Goal: Communication & Community: Share content

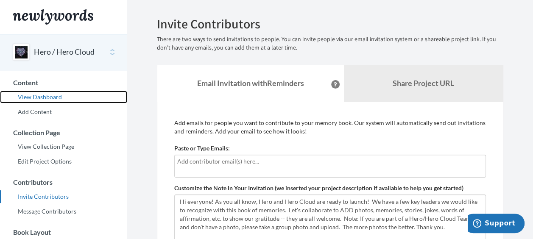
click at [53, 94] on link "View Dashboard" at bounding box center [63, 97] width 127 height 13
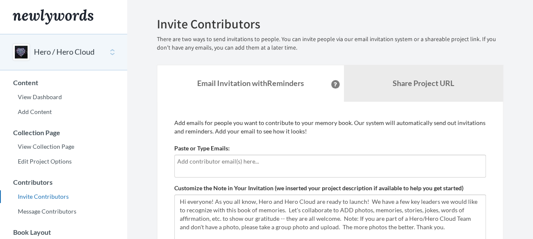
click at [263, 158] on input "text" at bounding box center [330, 161] width 306 height 9
click at [254, 168] on div at bounding box center [329, 166] width 311 height 23
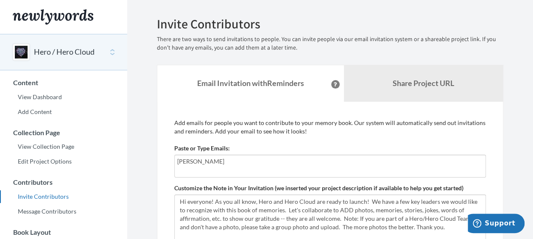
type input "[PERSON_NAME][EMAIL_ADDRESS][PERSON_NAME][DOMAIN_NAME]"
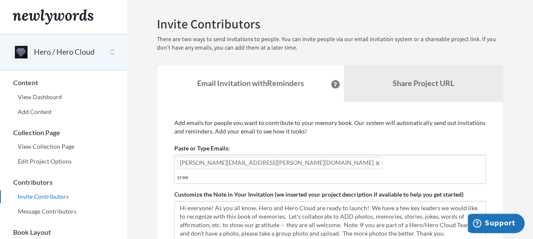
type input "[PERSON_NAME][EMAIL_ADDRESS][PERSON_NAME][PERSON_NAME][DOMAIN_NAME]"
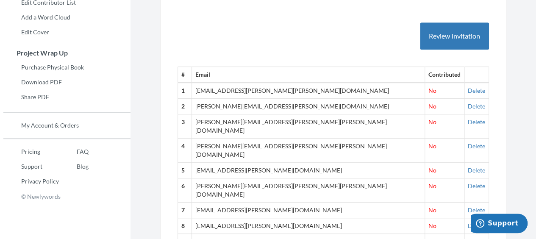
scroll to position [264, 0]
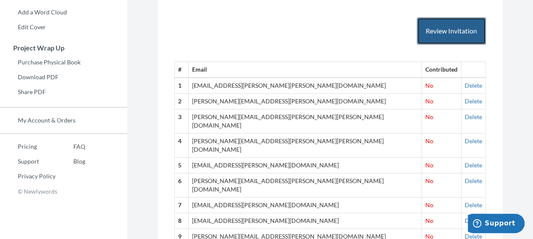
click at [455, 19] on button "Review Invitation" at bounding box center [451, 31] width 69 height 28
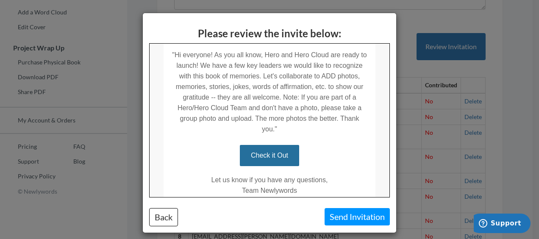
scroll to position [199, 0]
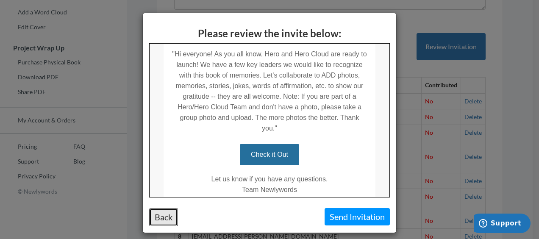
click at [166, 214] on button "Back" at bounding box center [163, 217] width 29 height 18
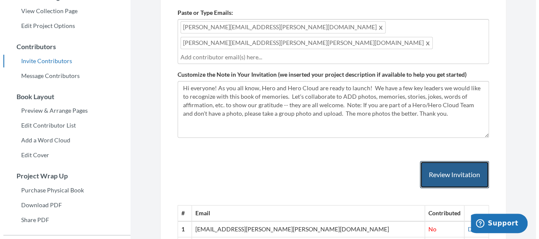
scroll to position [154, 0]
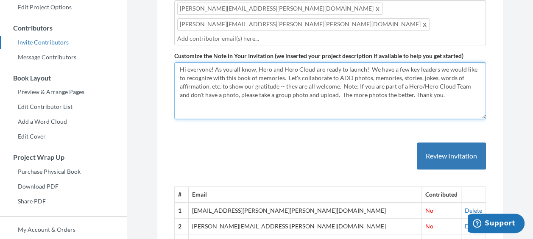
click at [314, 62] on textarea "Hi everyone! As you all know, Hero and Hero Cloud are ready to launch! We have …" at bounding box center [329, 90] width 311 height 57
click at [312, 62] on textarea "Hi everyone! As you all know, Hero and Hero Cloud are ready to launch! We have …" at bounding box center [329, 90] width 311 height 57
click at [430, 62] on textarea "Hi everyone! As you all know, Hero and Hero Cloud are ready to launch! We have …" at bounding box center [329, 90] width 311 height 57
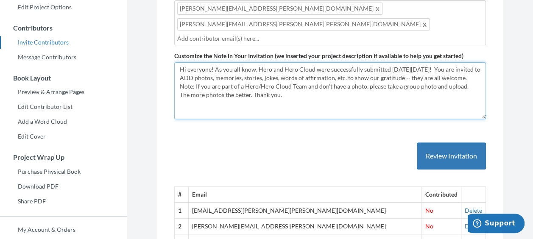
click at [331, 62] on textarea "Hi everyone! As you all know, Hero and Hero Cloud are ready to launch! We have …" at bounding box center [329, 90] width 311 height 57
click at [280, 83] on textarea "Hi everyone! As you all know, Hero and Hero Cloud are ready to launch! We have …" at bounding box center [329, 90] width 311 height 57
click at [477, 72] on textarea "Hi everyone! As you all know, Hero and Hero Cloud are ready to launch! We have …" at bounding box center [329, 90] width 311 height 57
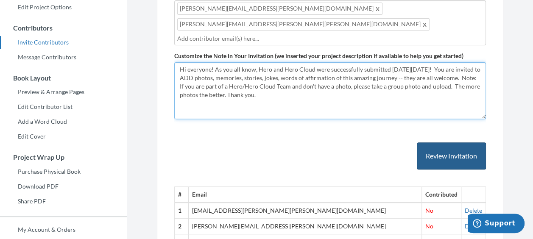
type textarea "Hi everyone! As you all know, Hero and Hero Cloud were successfully submitted […"
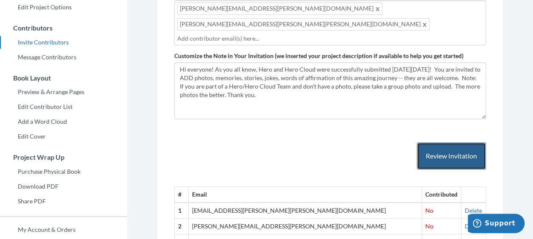
click at [444, 142] on button "Review Invitation" at bounding box center [451, 156] width 69 height 28
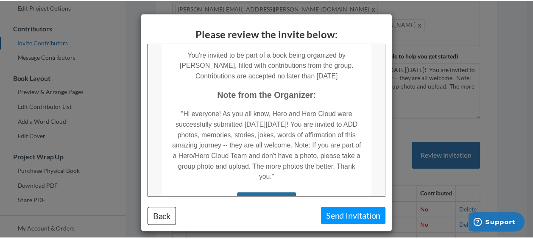
scroll to position [14, 0]
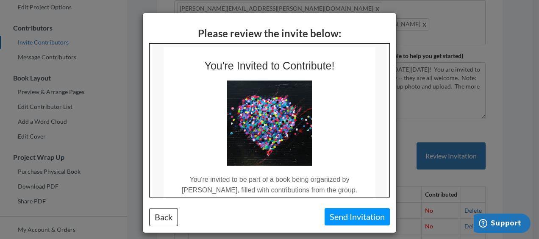
drag, startPoint x: 387, startPoint y: 163, endPoint x: 536, endPoint y: 131, distance: 152.9
click at [372, 215] on button "Send Invitation" at bounding box center [357, 216] width 65 height 17
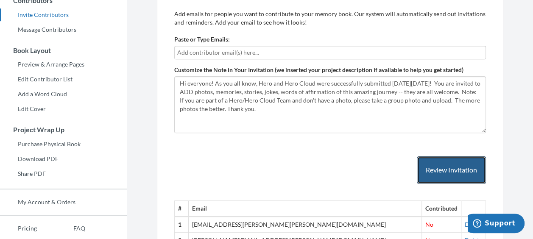
scroll to position [0, 0]
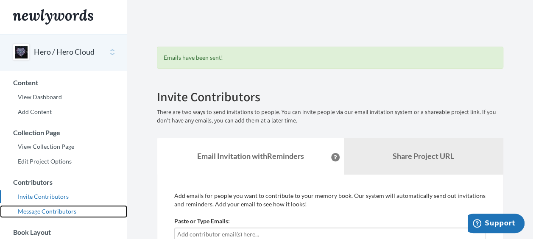
click at [62, 209] on link "Message Contributors" at bounding box center [63, 211] width 127 height 13
